Goal: Task Accomplishment & Management: Manage account settings

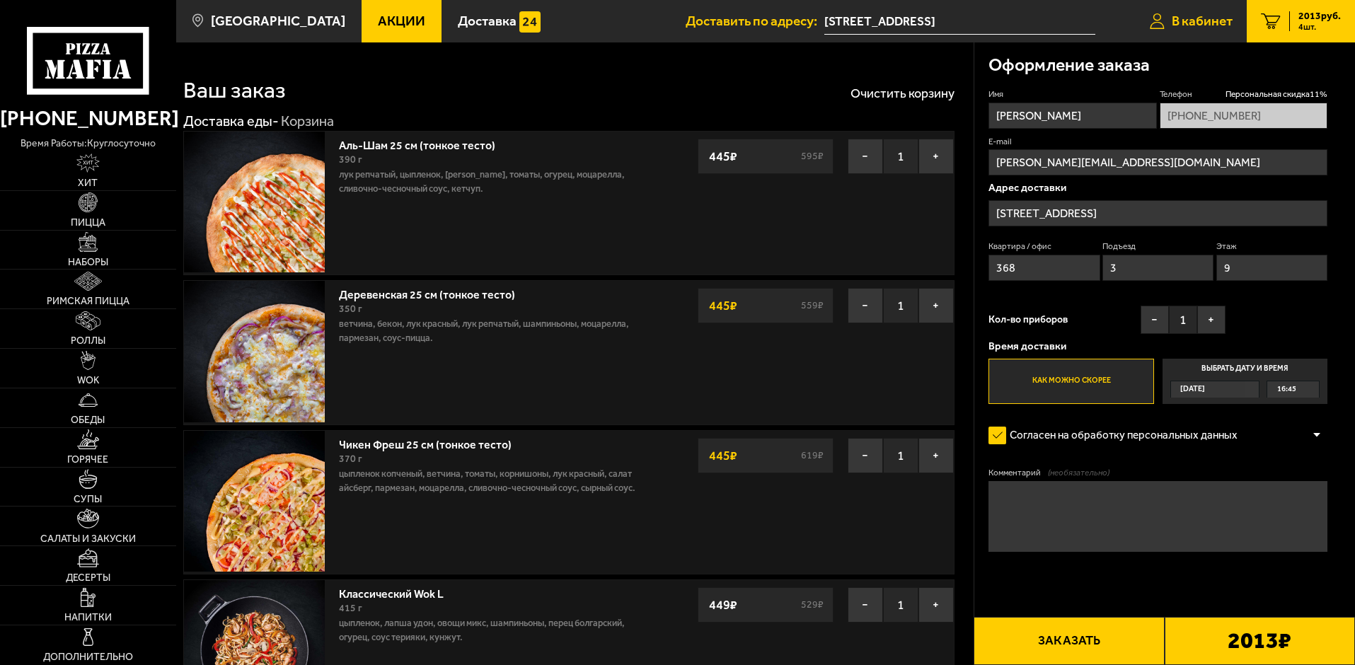
click at [1212, 23] on span "В кабинет" at bounding box center [1202, 20] width 61 height 13
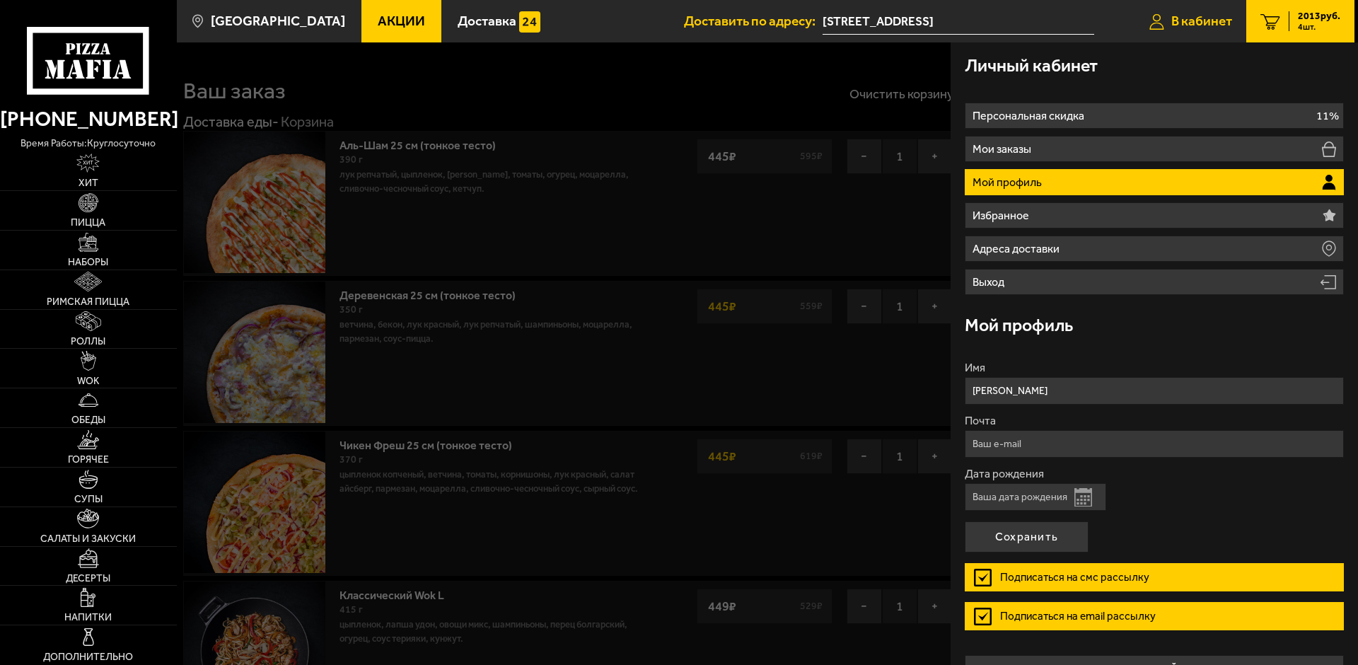
type input "[PHONE_NUMBER]"
type input "[STREET_ADDRESS]"
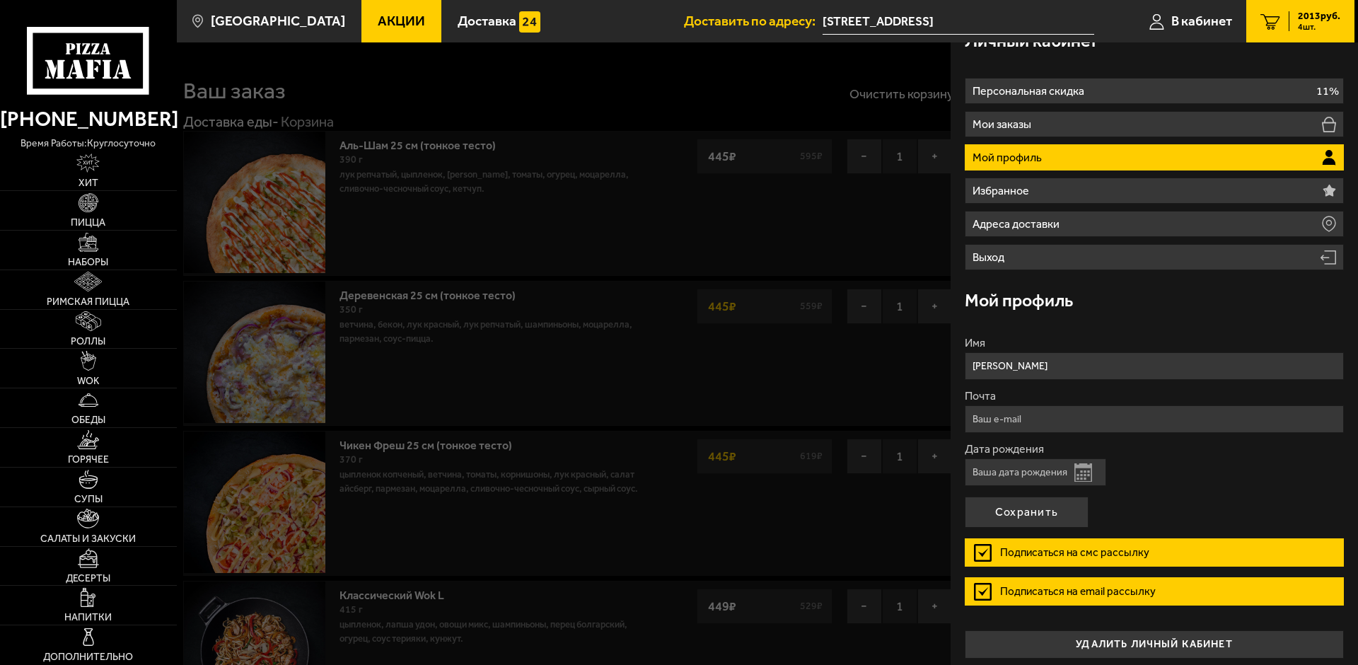
scroll to position [33, 0]
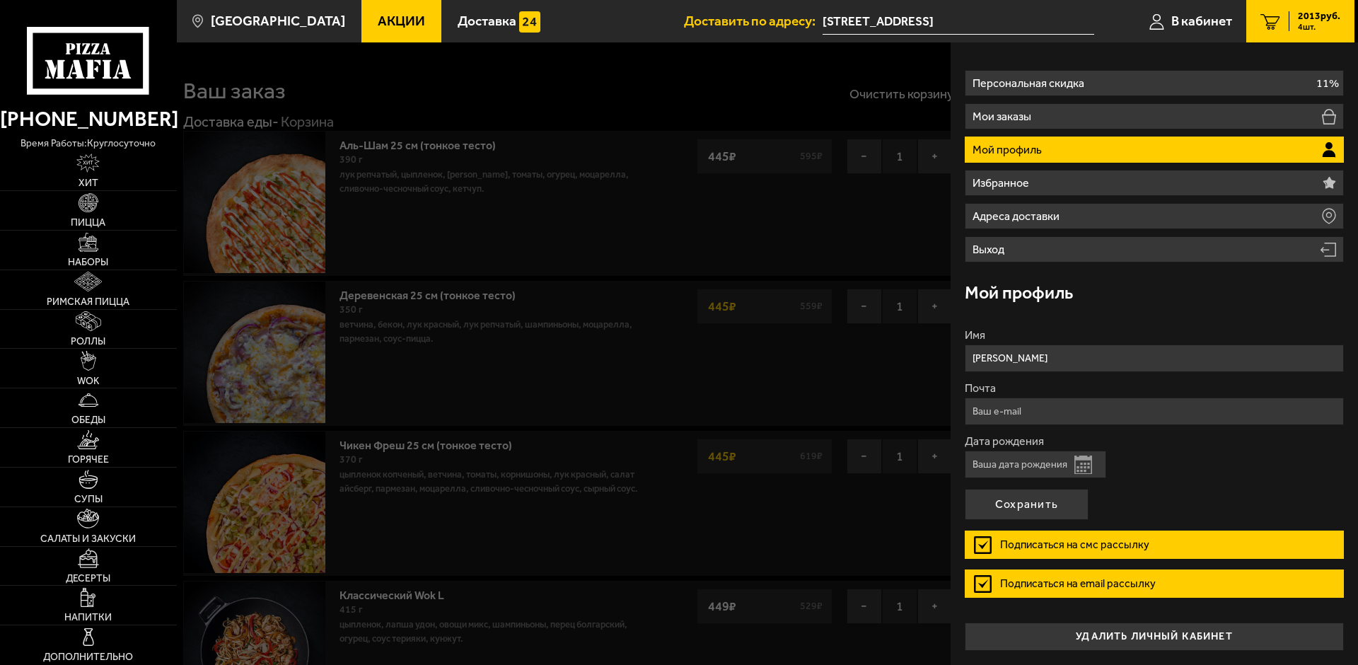
click at [1269, 149] on li "Мой профиль" at bounding box center [1154, 150] width 379 height 26
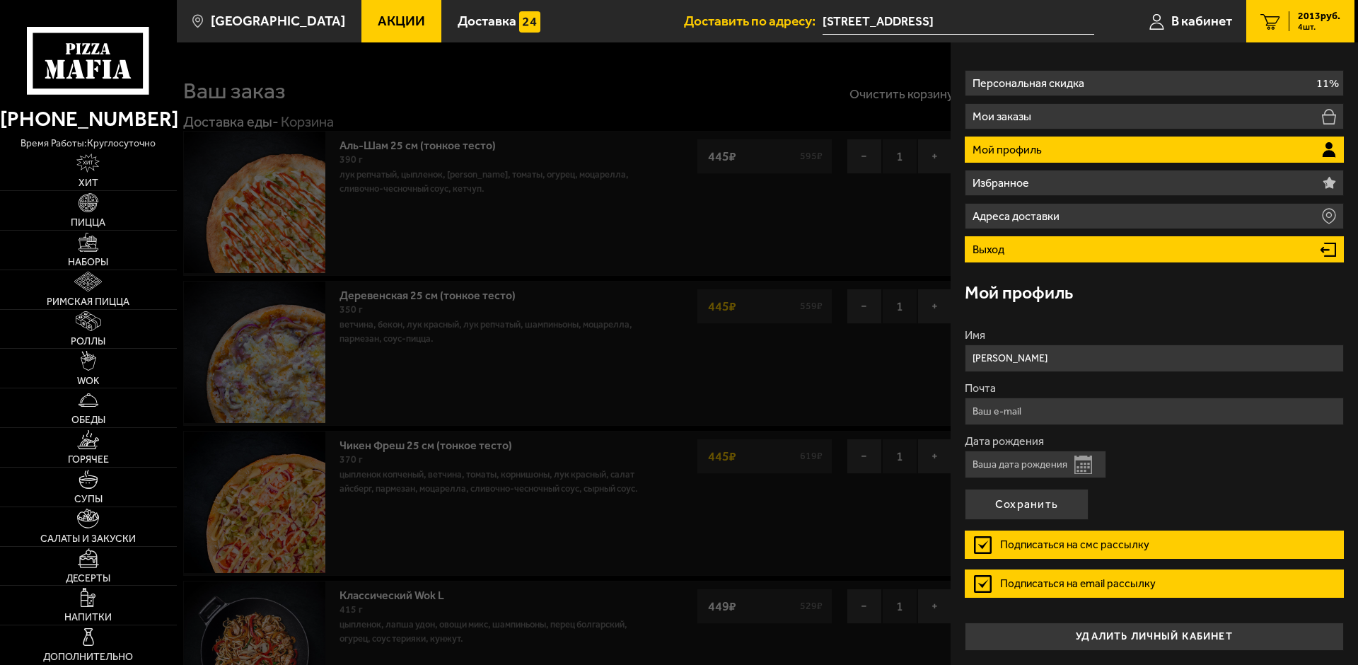
click at [1203, 242] on li "Выход" at bounding box center [1154, 249] width 379 height 26
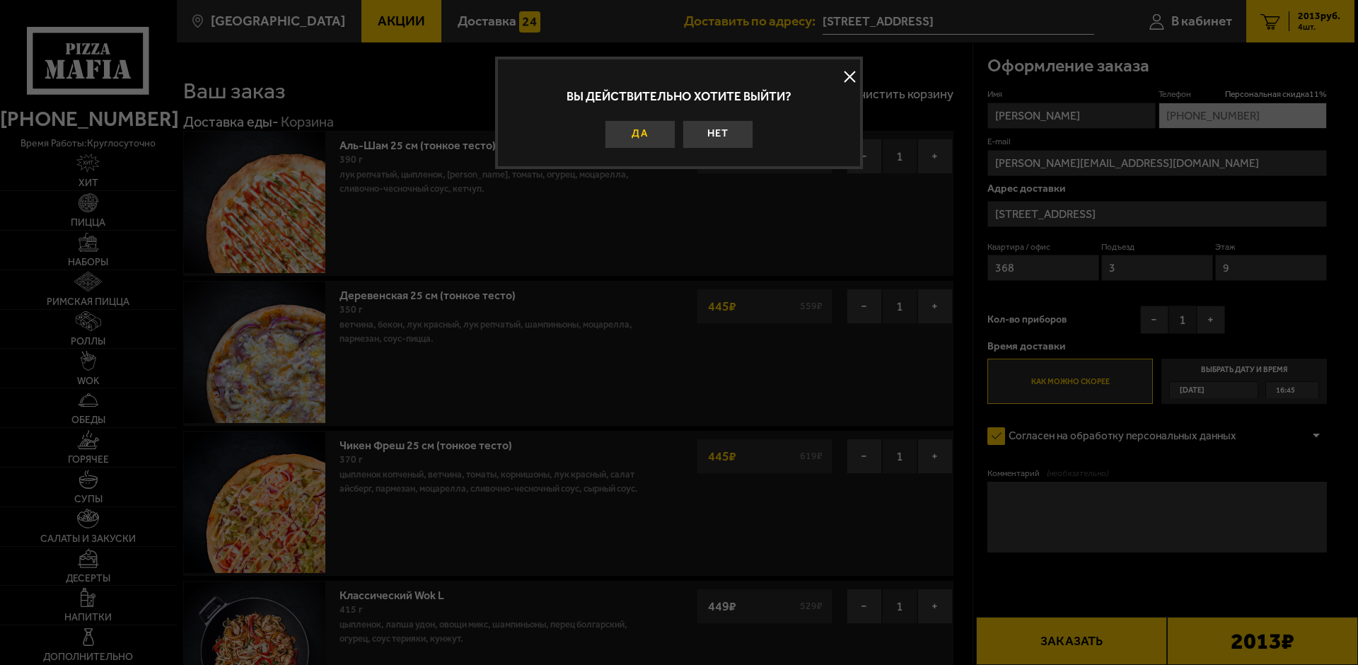
click at [637, 134] on button "Да" at bounding box center [640, 134] width 71 height 28
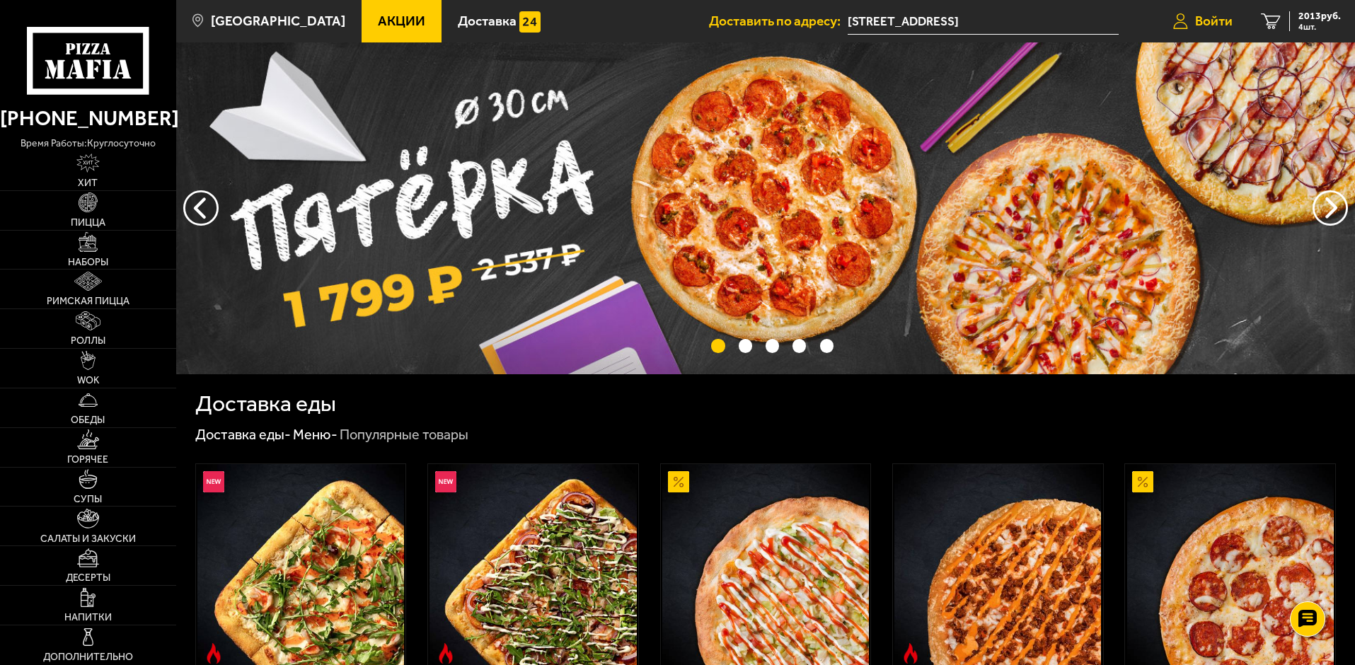
click at [1228, 17] on span "Войти" at bounding box center [1213, 20] width 37 height 13
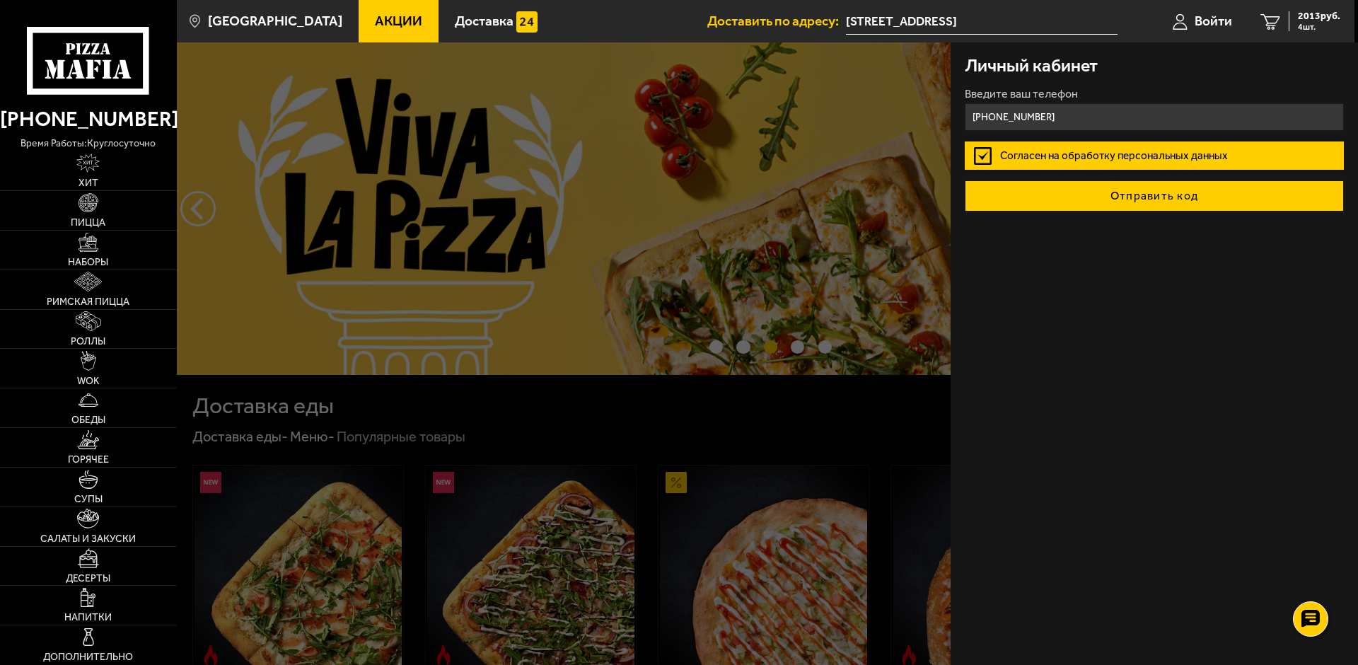
type input "[PHONE_NUMBER]"
click at [1128, 194] on button "Отправить код" at bounding box center [1154, 195] width 379 height 31
